Goal: Navigation & Orientation: Find specific page/section

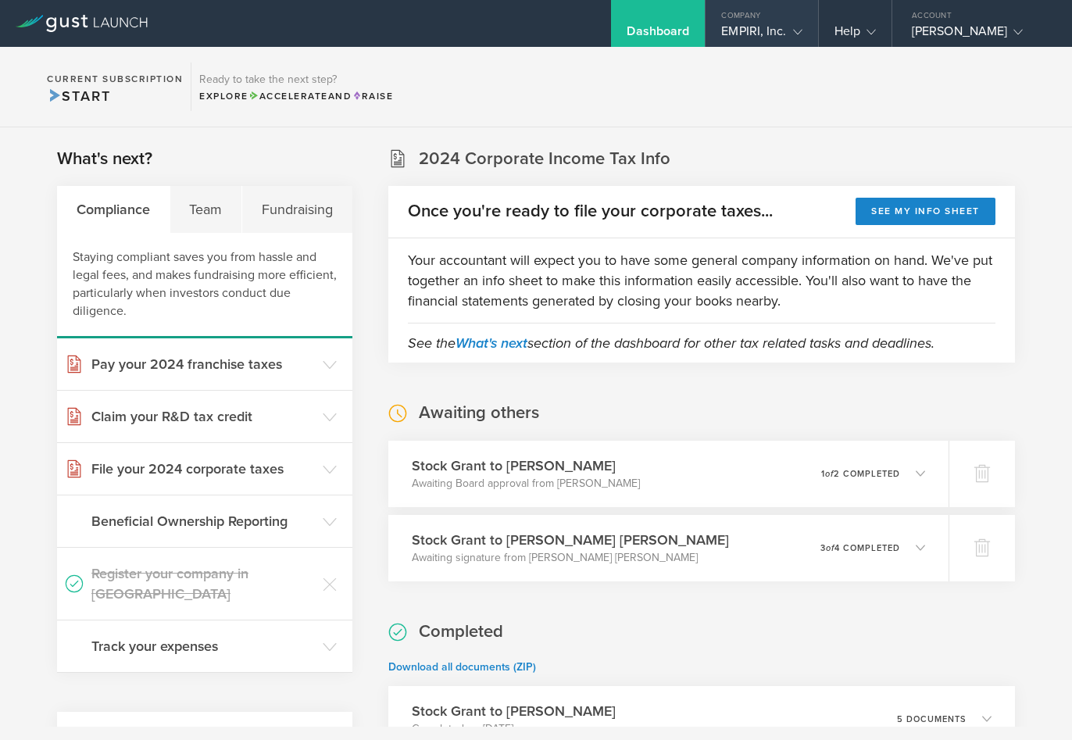
click at [762, 33] on div "EMPIRI, Inc." at bounding box center [761, 34] width 80 height 23
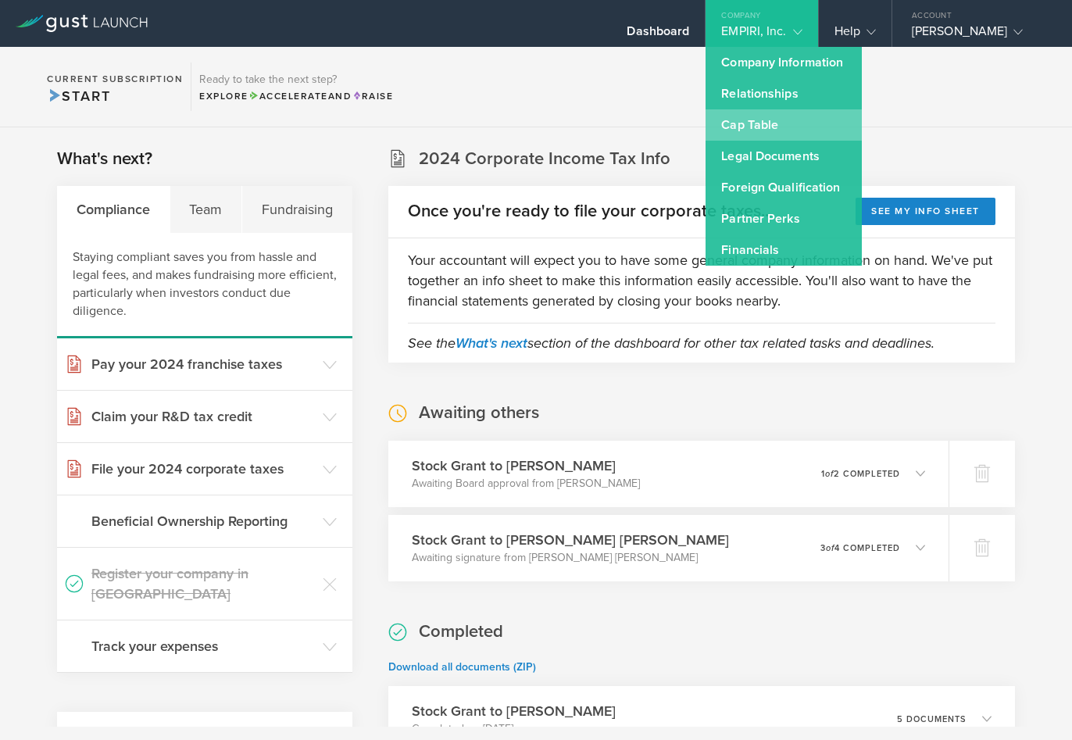
click at [760, 128] on link "Cap Table" at bounding box center [784, 124] width 156 height 31
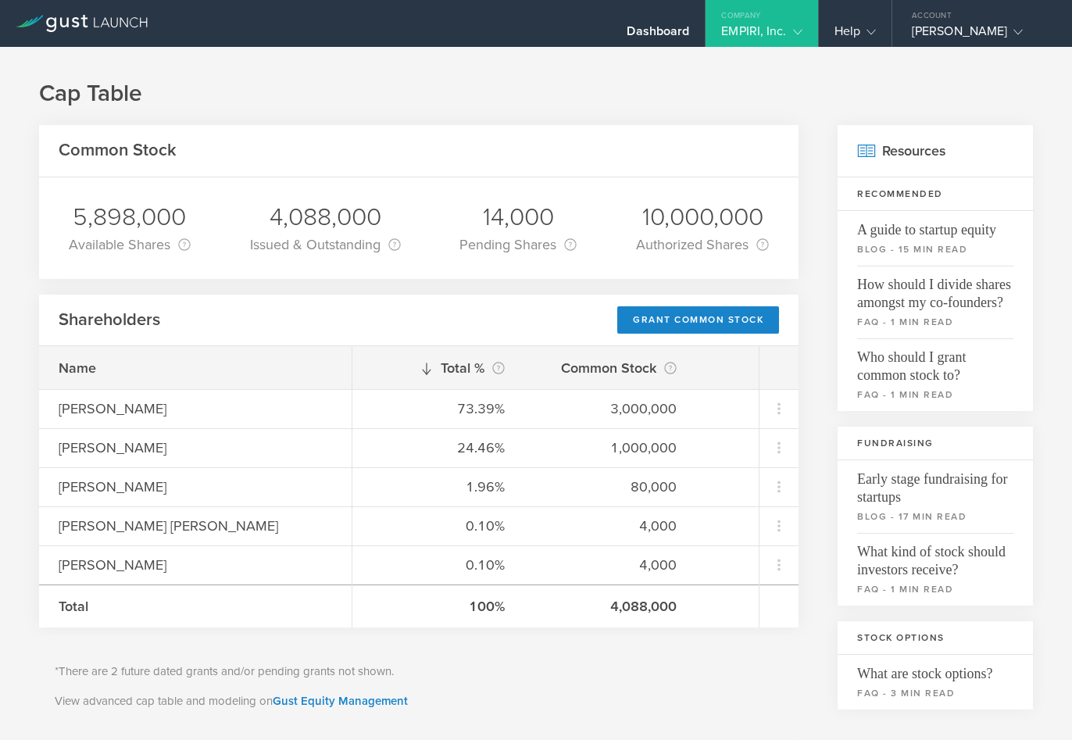
click at [784, 33] on div "EMPIRI, Inc." at bounding box center [761, 34] width 80 height 23
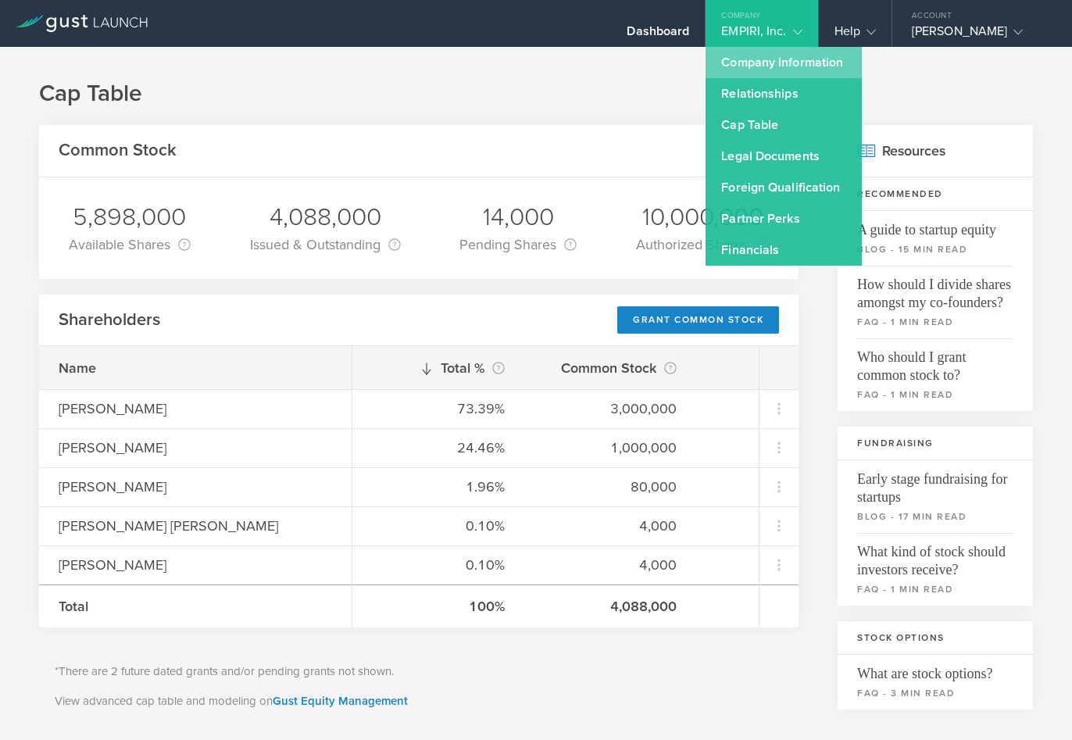
click at [784, 61] on link "Company Information" at bounding box center [784, 62] width 156 height 31
